Goal: Navigation & Orientation: Find specific page/section

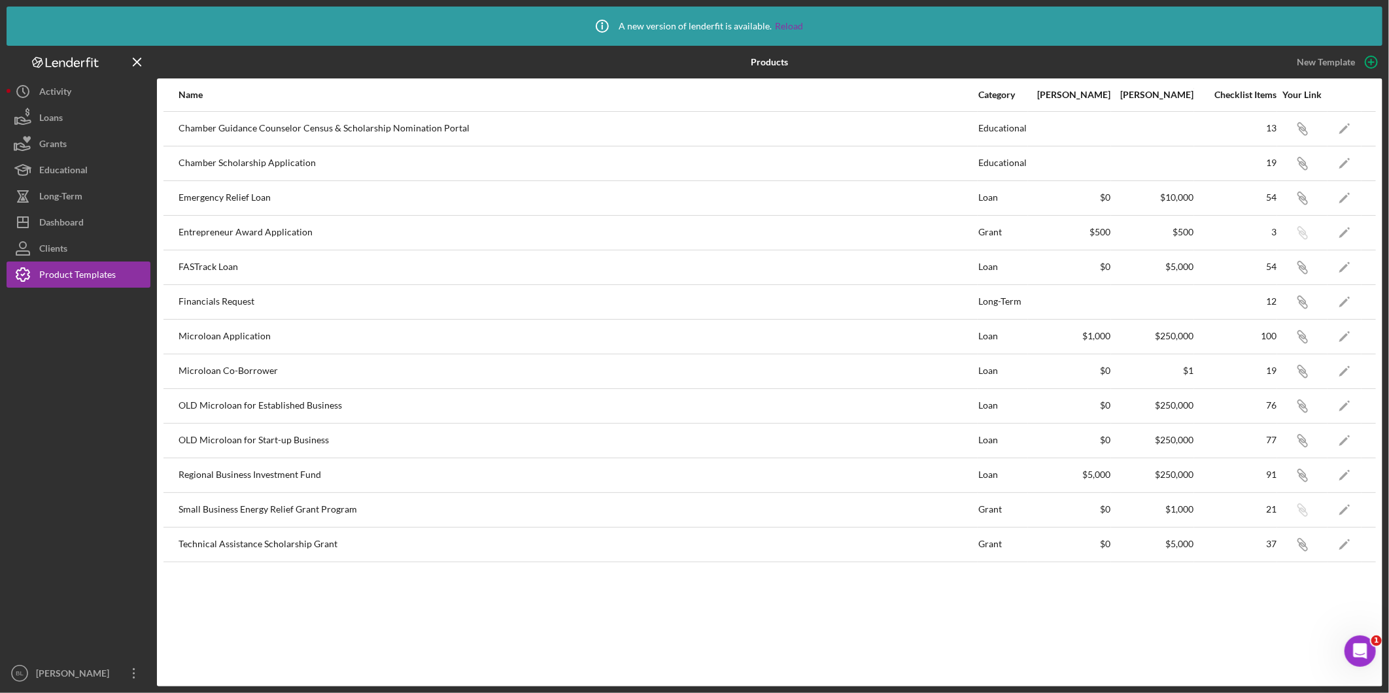
click at [789, 17] on div "Icon/Info A new version of lenderfit is available. Reload" at bounding box center [694, 26] width 217 height 33
click at [791, 17] on div "Icon/Info A new version of lenderfit is available. Reload" at bounding box center [694, 26] width 217 height 33
click at [789, 24] on link "Reload" at bounding box center [789, 26] width 28 height 10
